Goal: Transaction & Acquisition: Purchase product/service

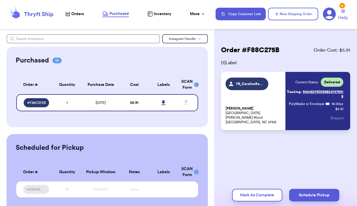
click at [75, 15] on span "Orders" at bounding box center [77, 14] width 13 height 6
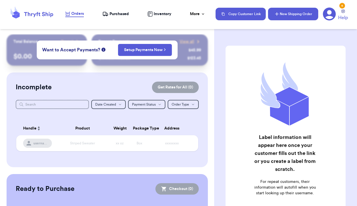
click at [287, 12] on button "New Shipping Order" at bounding box center [293, 14] width 50 height 13
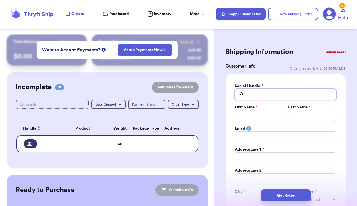
click at [259, 92] on input "Total Amount Paid" at bounding box center [285, 94] width 102 height 11
type input "c"
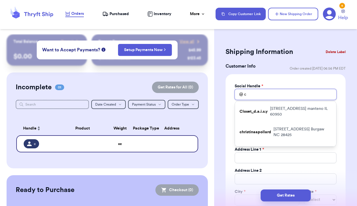
type input "ca"
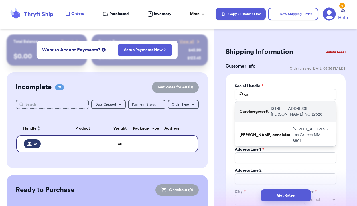
click at [259, 109] on p "Carolinegossett" at bounding box center [253, 111] width 29 height 6
type input "Carolinegossett"
type input "[PERSON_NAME]"
type input "[STREET_ADDRESS]"
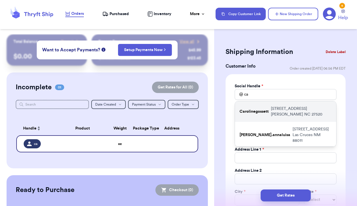
type input "[PERSON_NAME]"
select select "NC"
type input "27520"
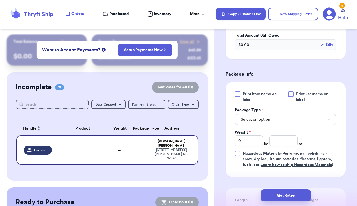
scroll to position [307, 0]
click at [275, 120] on button "Select an option" at bounding box center [285, 119] width 102 height 11
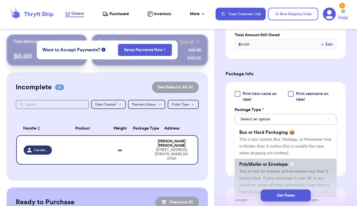
scroll to position [0, 0]
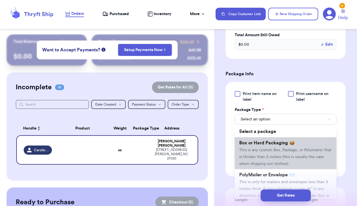
click at [274, 156] on span "This is any custom Box, Package, or Polymailer that is thicker than 3 inches (t…" at bounding box center [285, 157] width 92 height 18
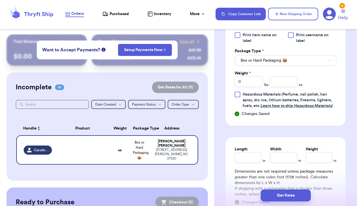
scroll to position [366, 0]
click at [244, 158] on input "Length" at bounding box center [247, 156] width 27 height 11
type input "1"
type input "15"
click at [281, 159] on input "Width *" at bounding box center [283, 156] width 27 height 11
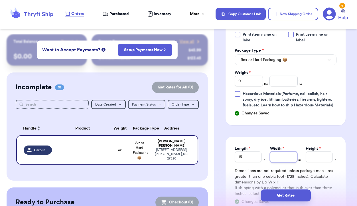
type input "1"
type input "13"
click at [311, 157] on input "Height *" at bounding box center [318, 156] width 27 height 11
type input "4"
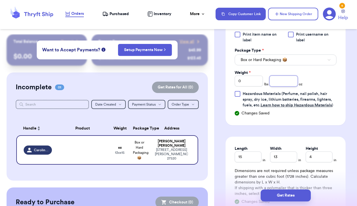
click at [278, 82] on input "number" at bounding box center [283, 80] width 28 height 11
type input "2"
click at [256, 83] on input "0" at bounding box center [248, 80] width 28 height 11
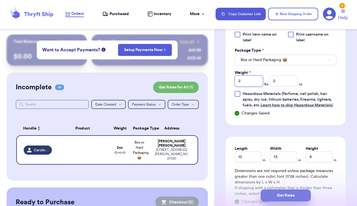
type input "2"
click at [289, 195] on button "Get Rates" at bounding box center [285, 195] width 50 height 12
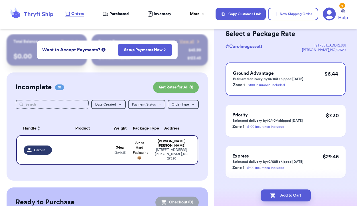
scroll to position [32, 0]
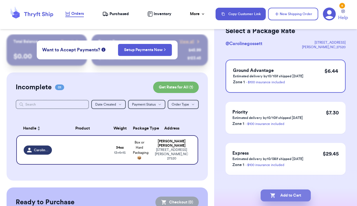
click at [288, 194] on button "Add to Cart" at bounding box center [285, 195] width 50 height 12
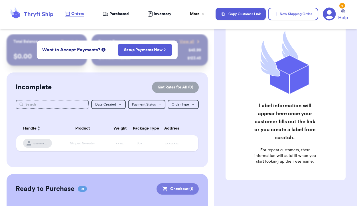
click at [179, 191] on button "Checkout ( 1 )" at bounding box center [177, 188] width 42 height 11
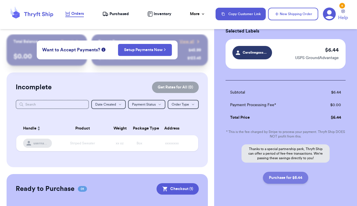
click at [297, 178] on button "Purchase for $6.44" at bounding box center [285, 177] width 45 height 12
checkbox input "false"
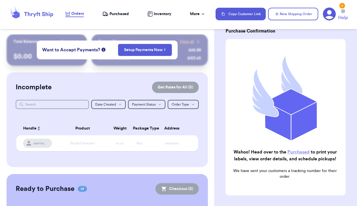
checkbox input "true"
click at [123, 13] on span "Purchased" at bounding box center [118, 14] width 19 height 6
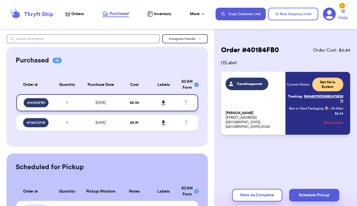
click at [163, 102] on icon at bounding box center [163, 102] width 4 height 5
